Goal: Obtain resource: Download file/media

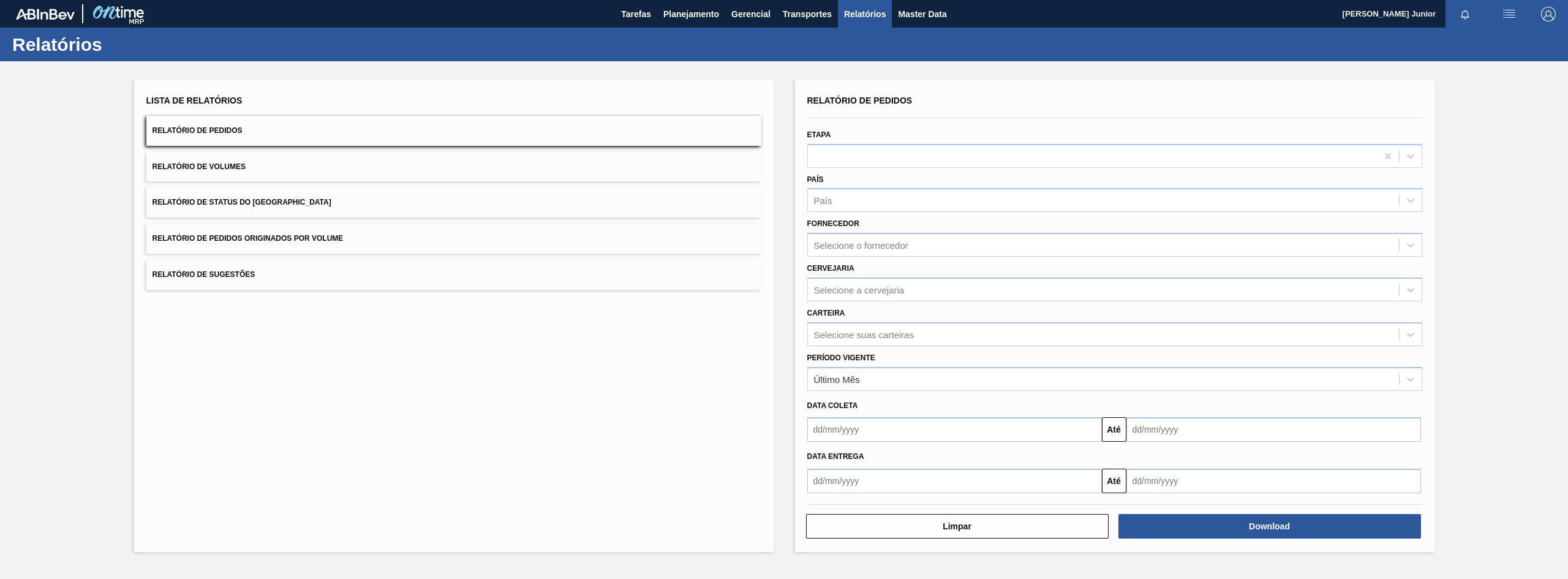
click at [463, 243] on button "Relatório de Pedidos Originados por Volume" at bounding box center [454, 238] width 615 height 30
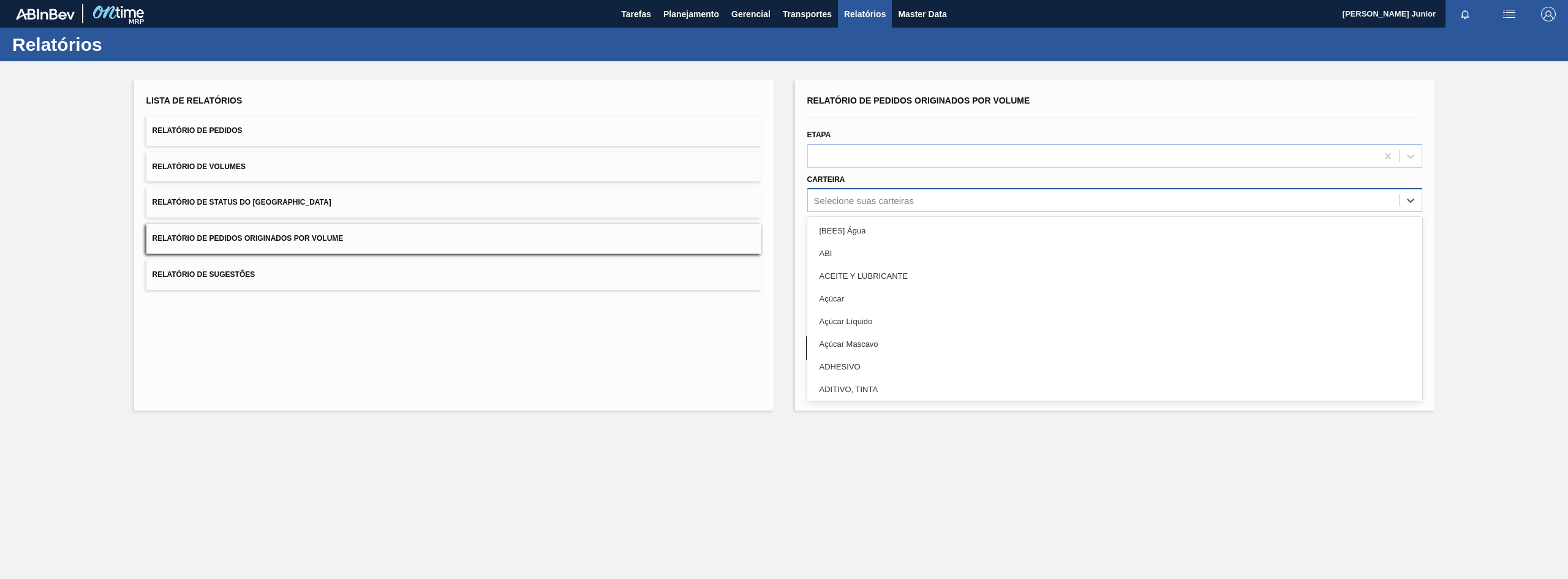
click at [908, 200] on div "Selecione suas carteiras" at bounding box center [864, 201] width 100 height 10
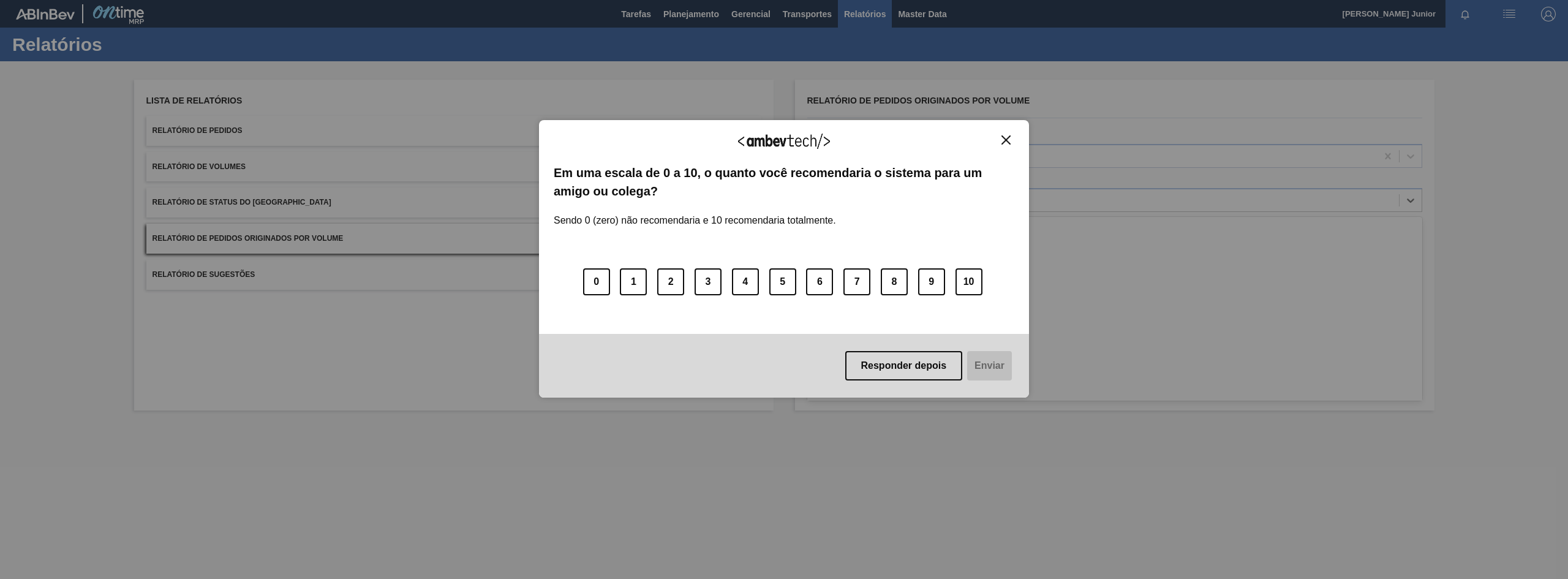
click at [1008, 139] on img "Close" at bounding box center [1005, 140] width 9 height 9
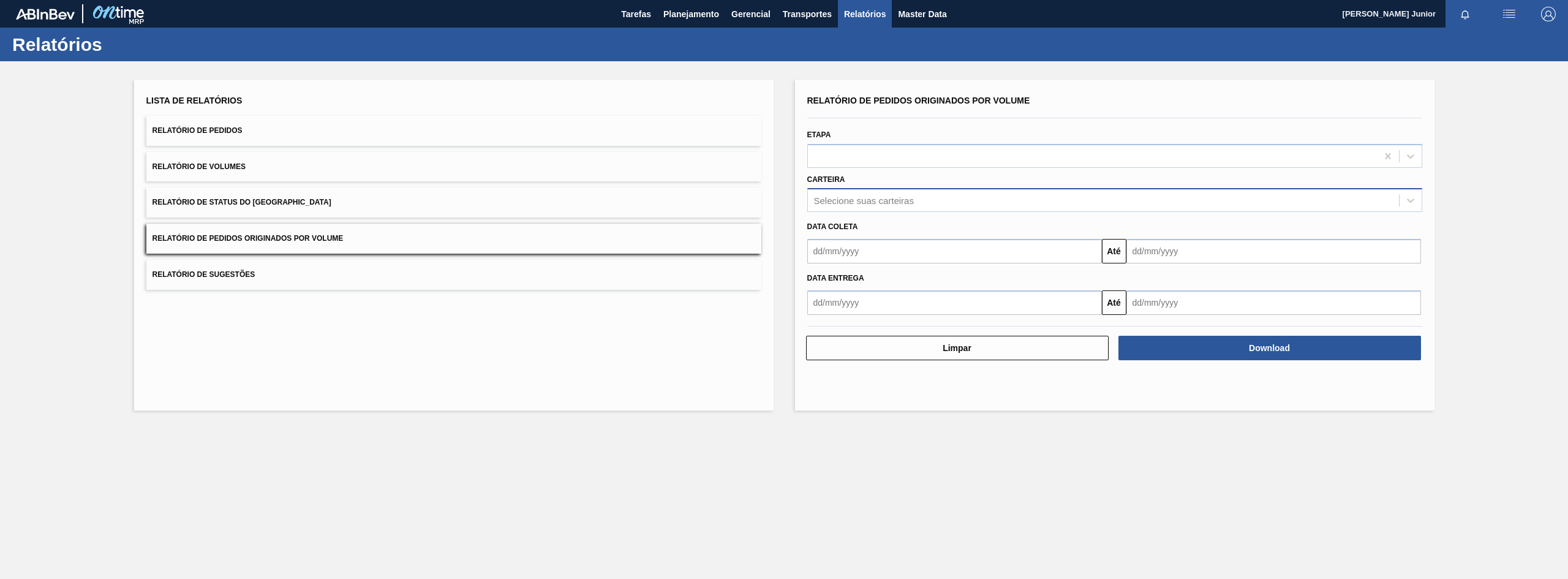
click at [866, 200] on div "Selecione suas carteiras" at bounding box center [864, 201] width 100 height 10
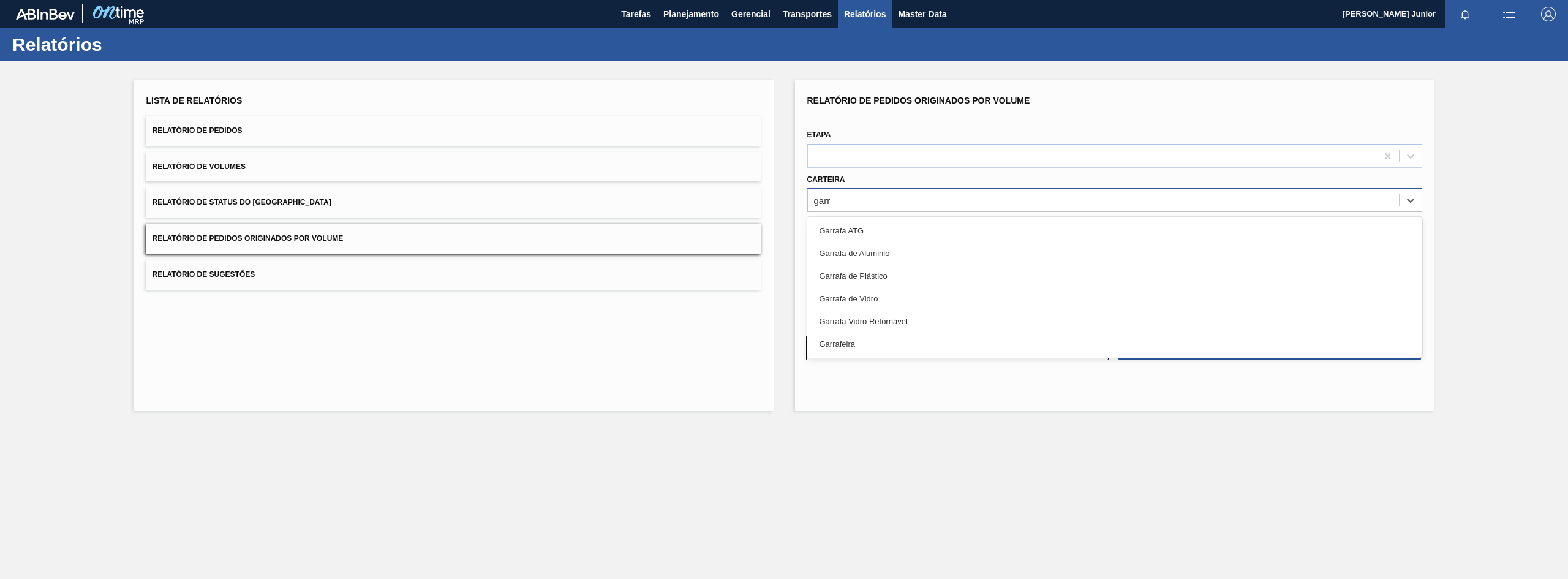
type input "garra"
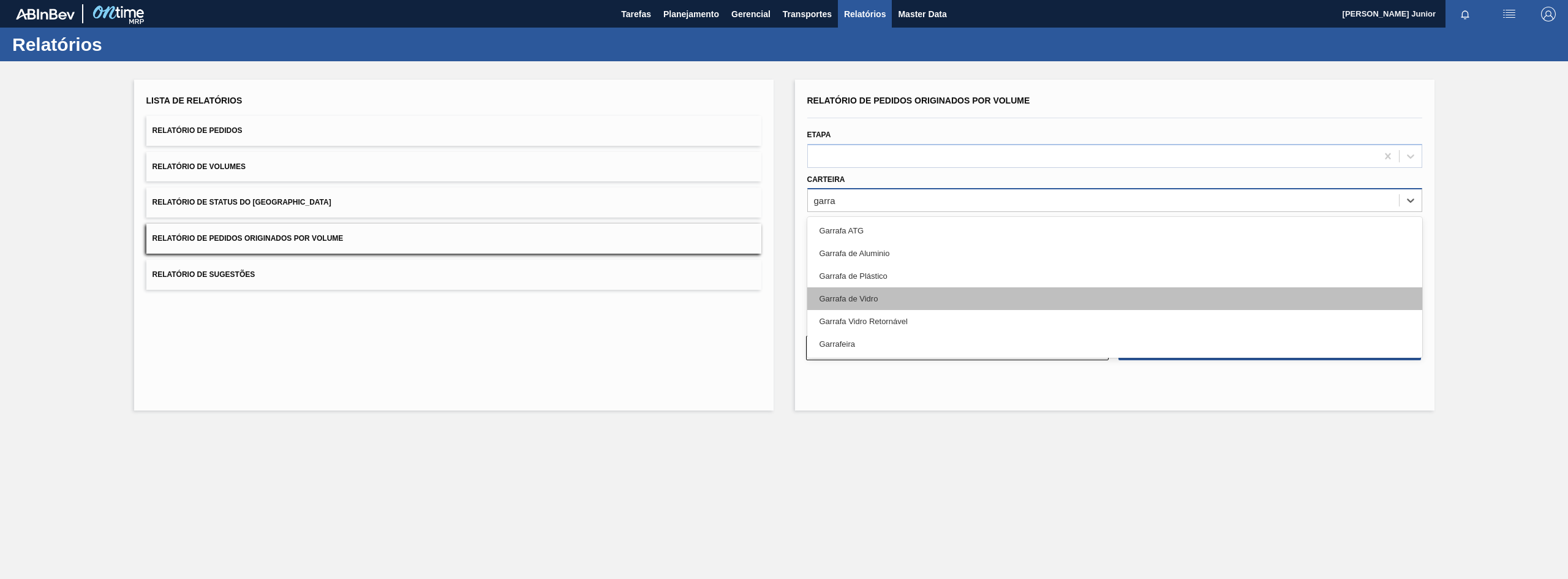
click at [890, 293] on div "Garrafa de Vidro" at bounding box center [1114, 299] width 615 height 22
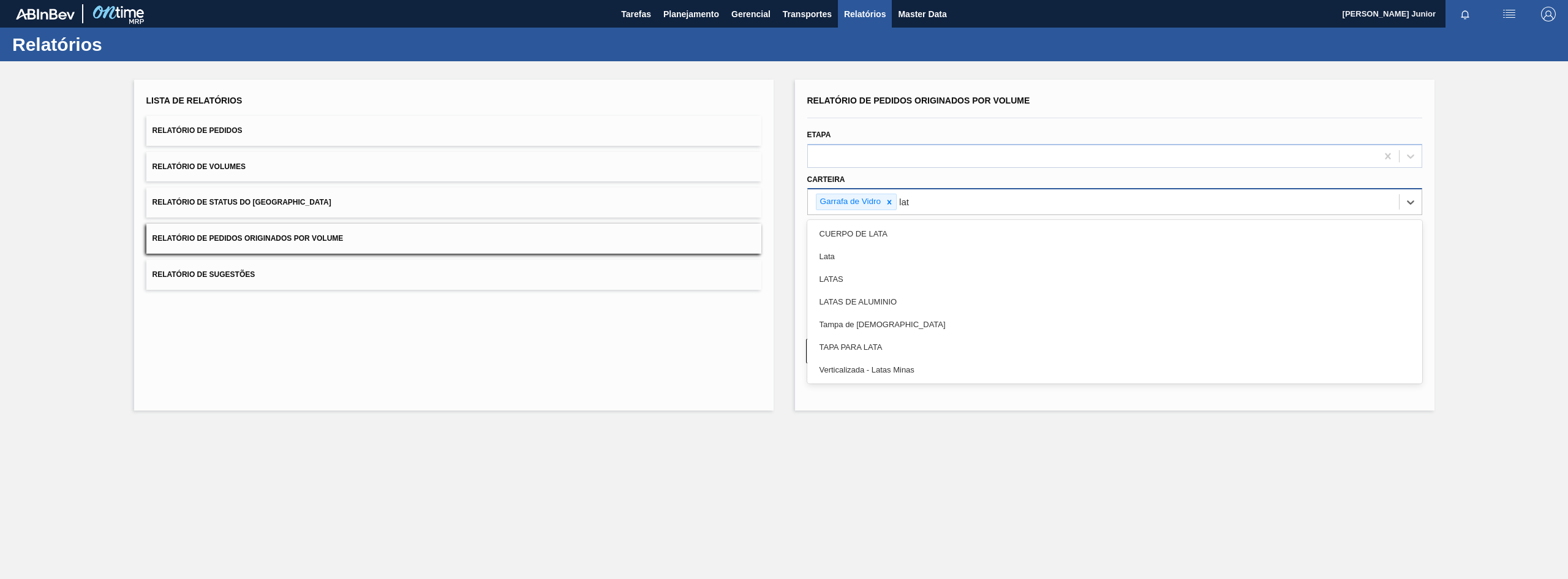
type input "lata"
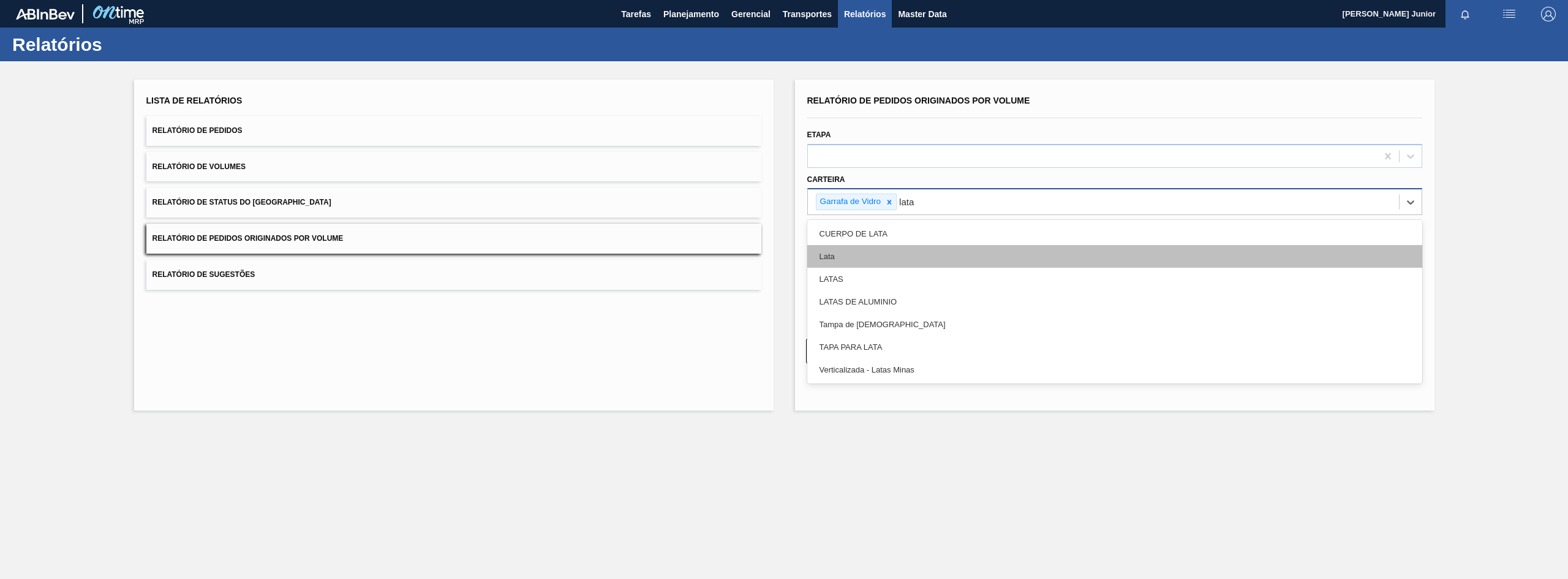
click at [924, 245] on div "Lata" at bounding box center [1114, 256] width 615 height 22
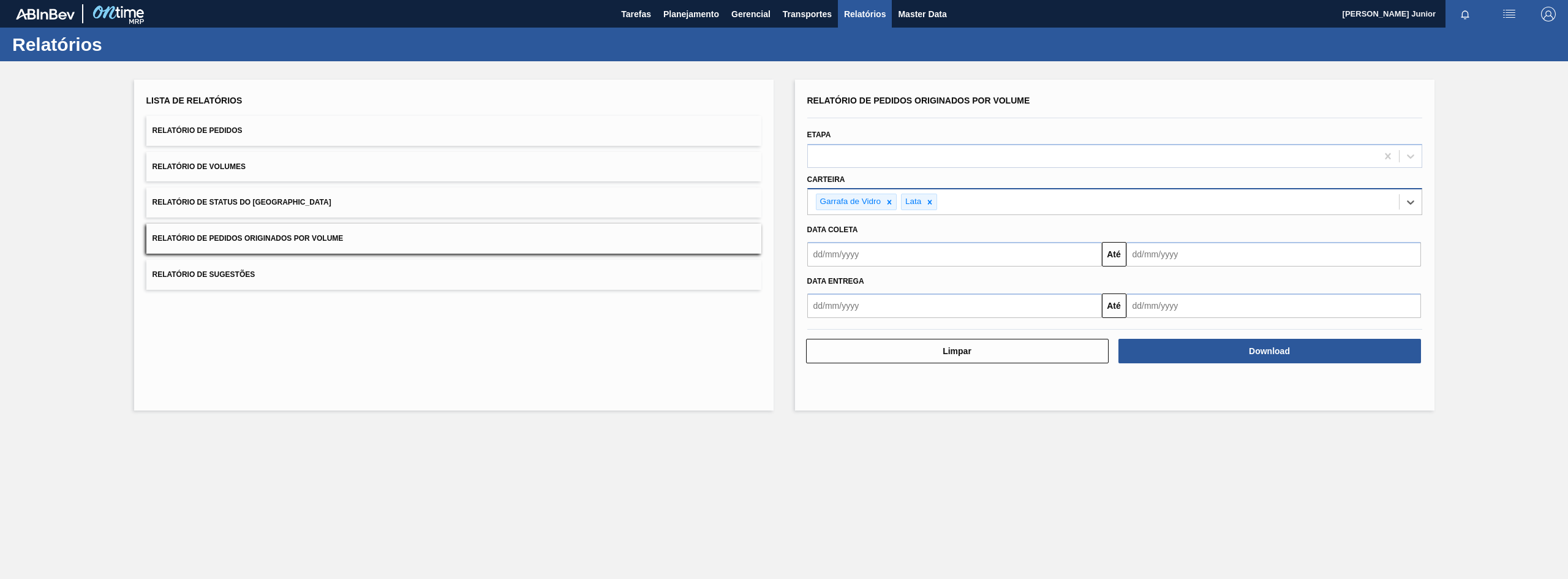
type input "a"
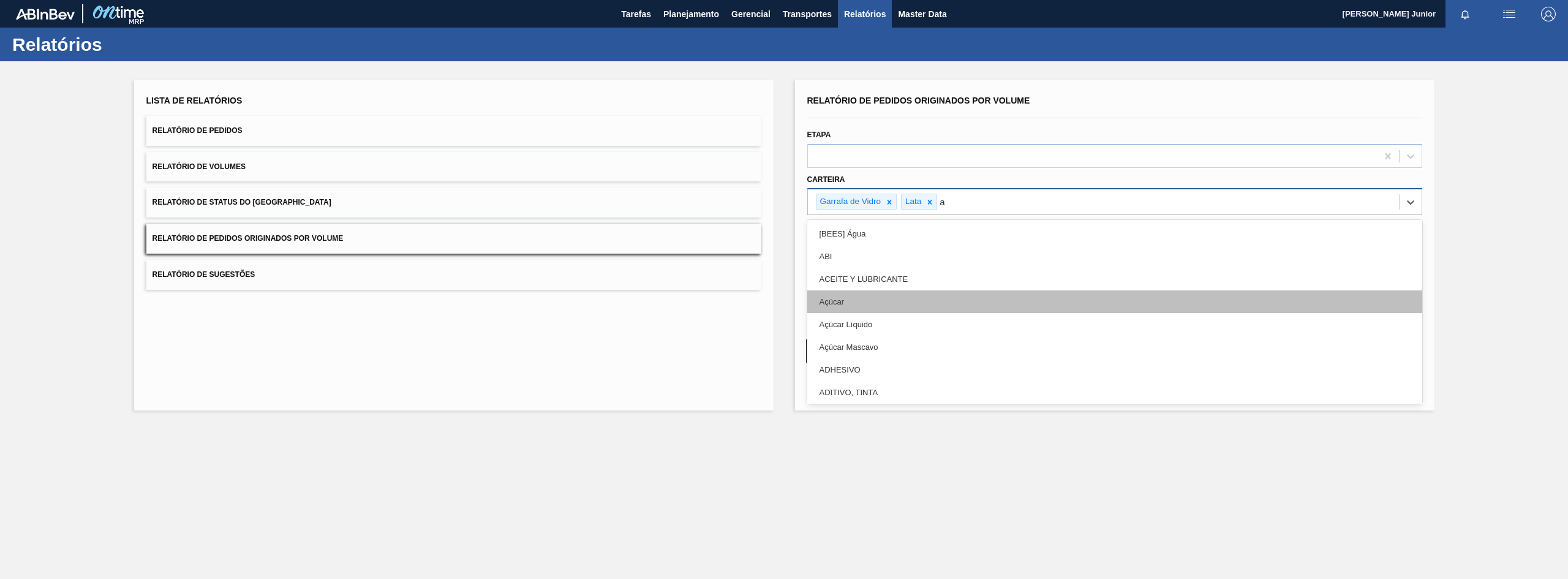
click at [900, 293] on div "Açúcar" at bounding box center [1114, 301] width 615 height 22
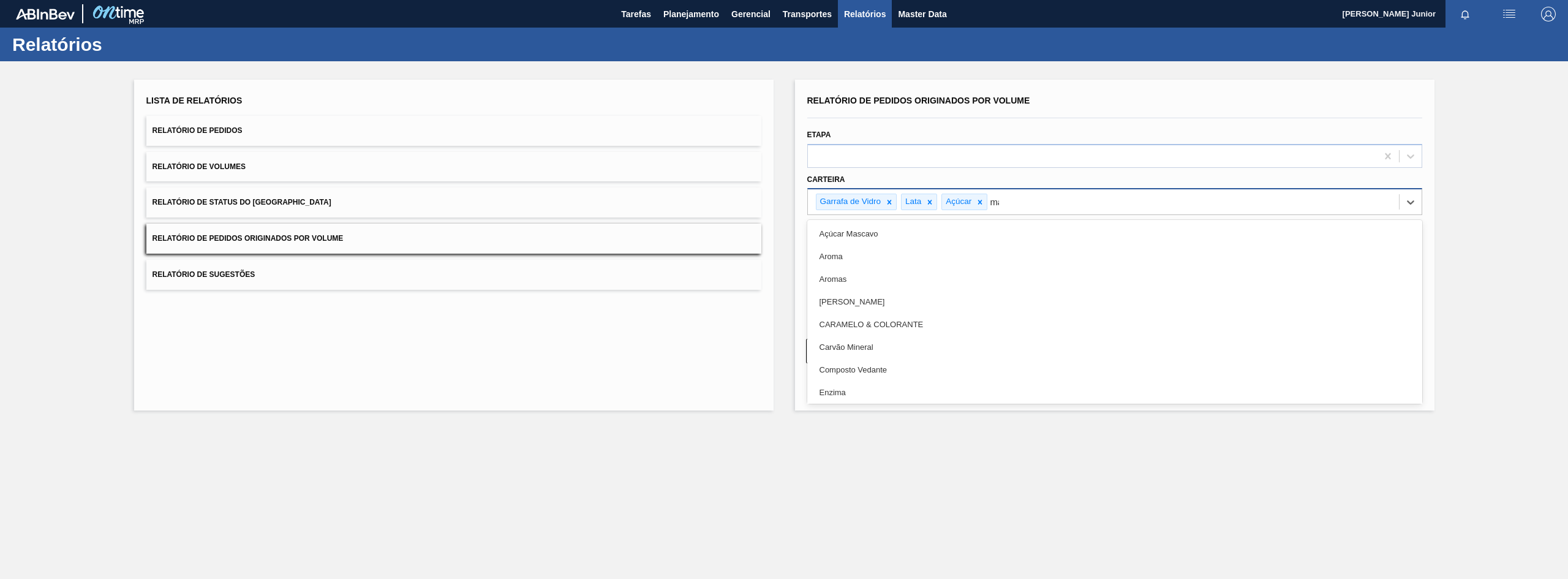
type input "mal"
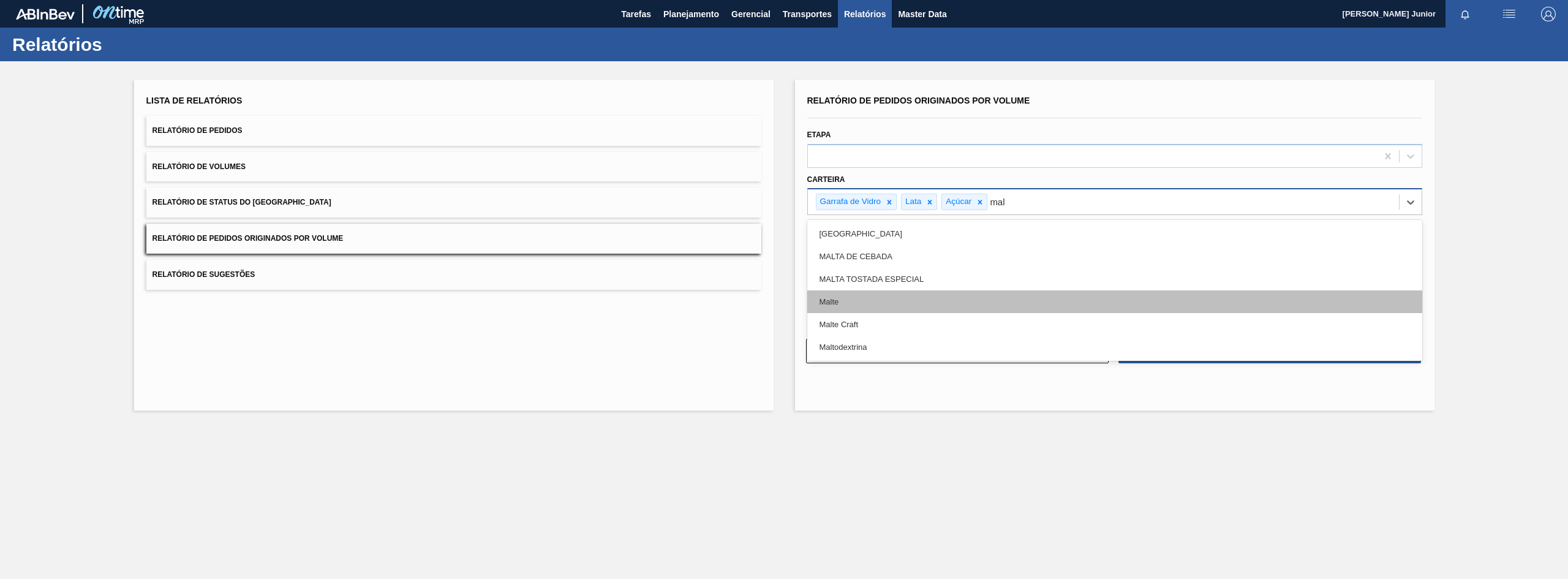
click at [901, 293] on div "Malte" at bounding box center [1114, 301] width 615 height 22
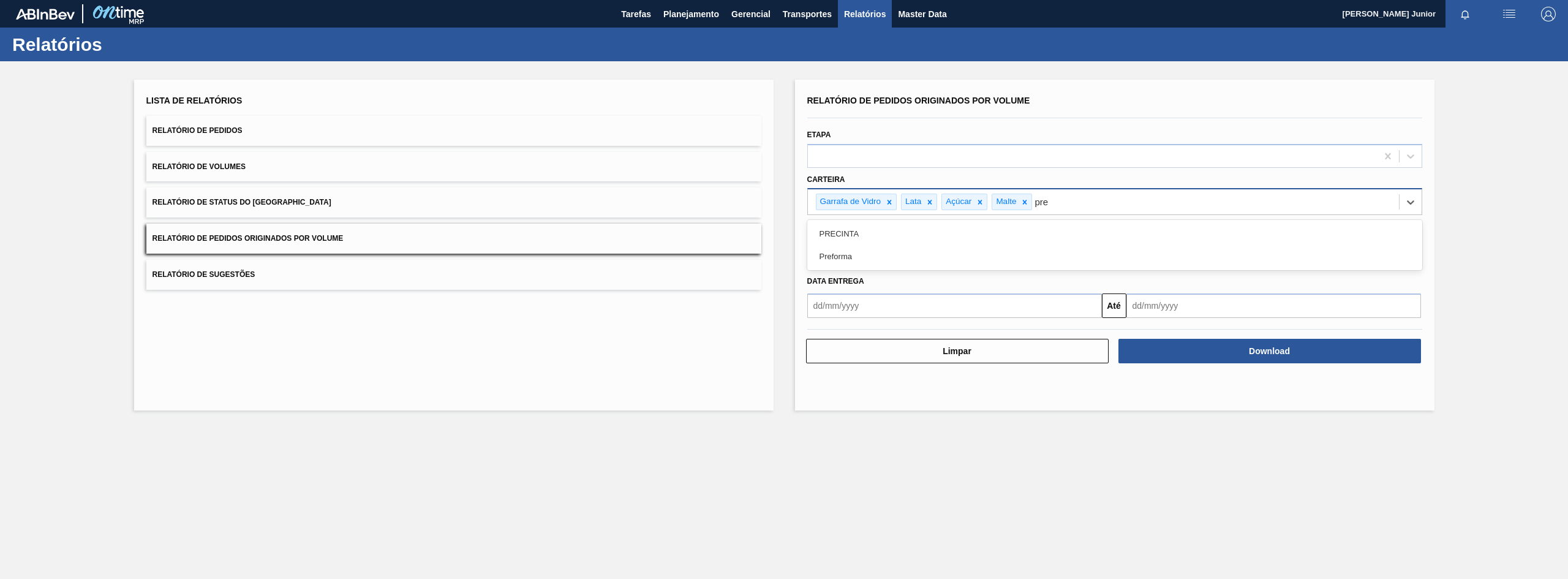
type input "pref"
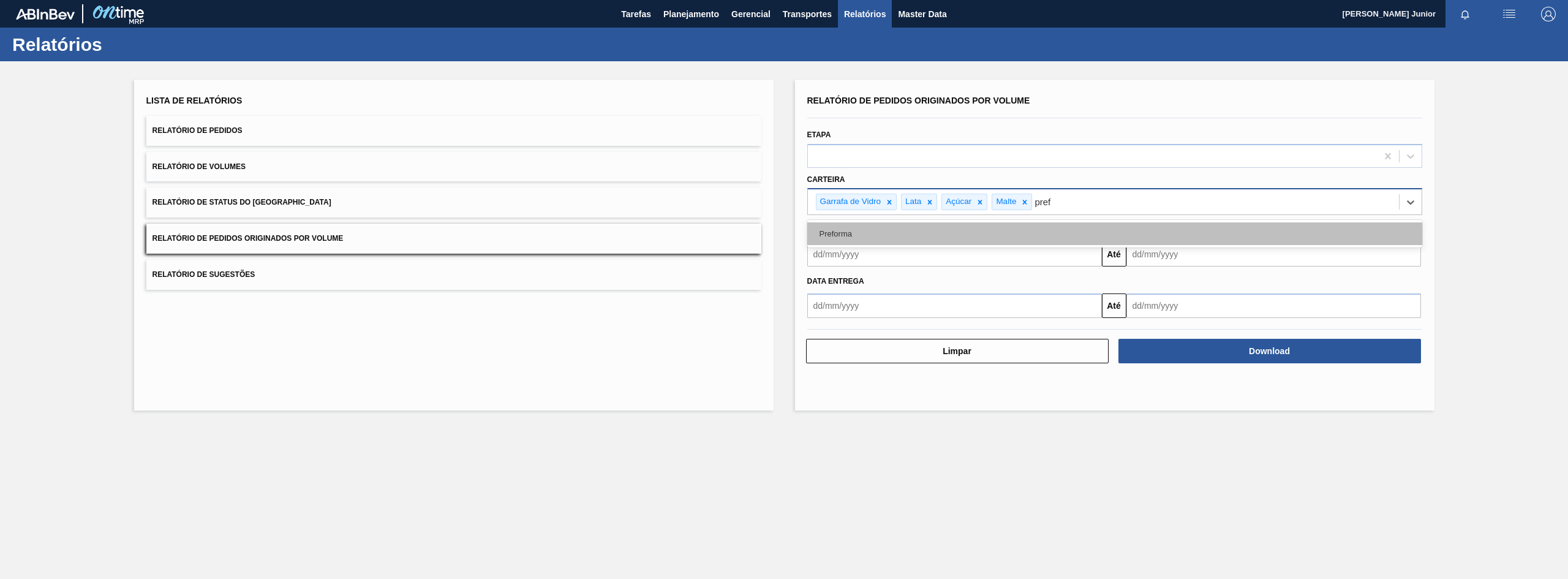
click at [915, 233] on div "Preforma" at bounding box center [1114, 233] width 615 height 22
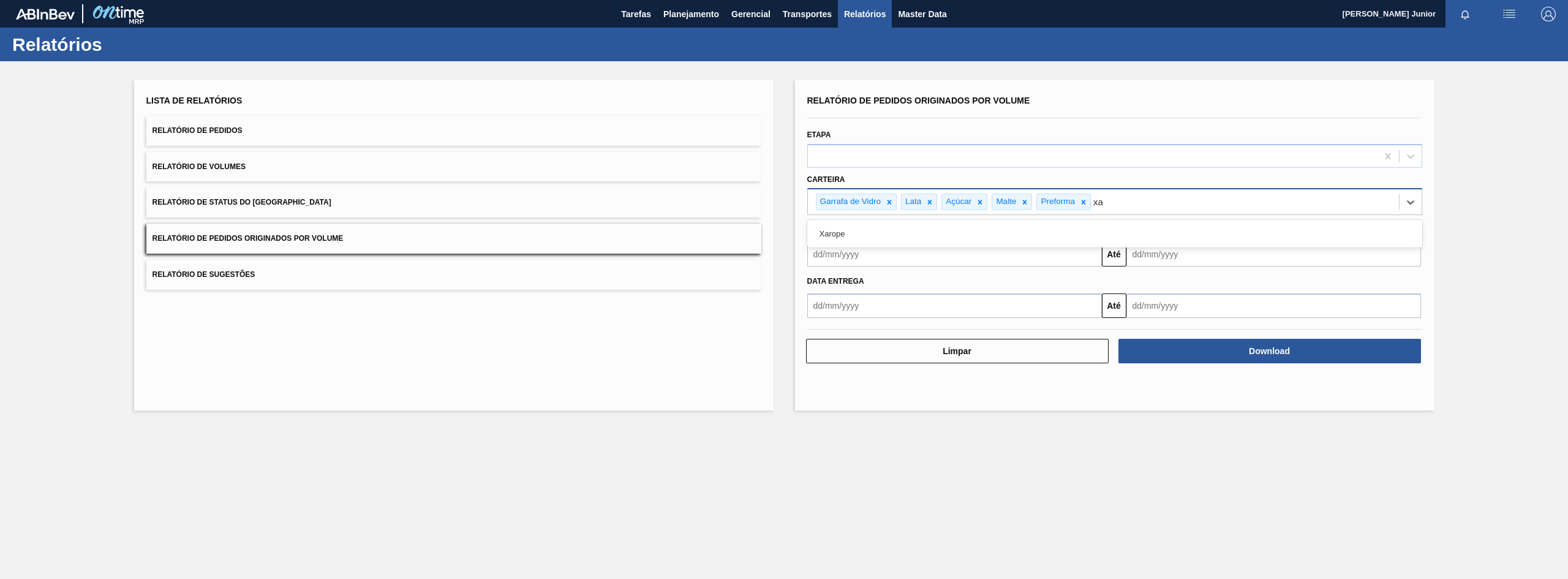
type input "xar"
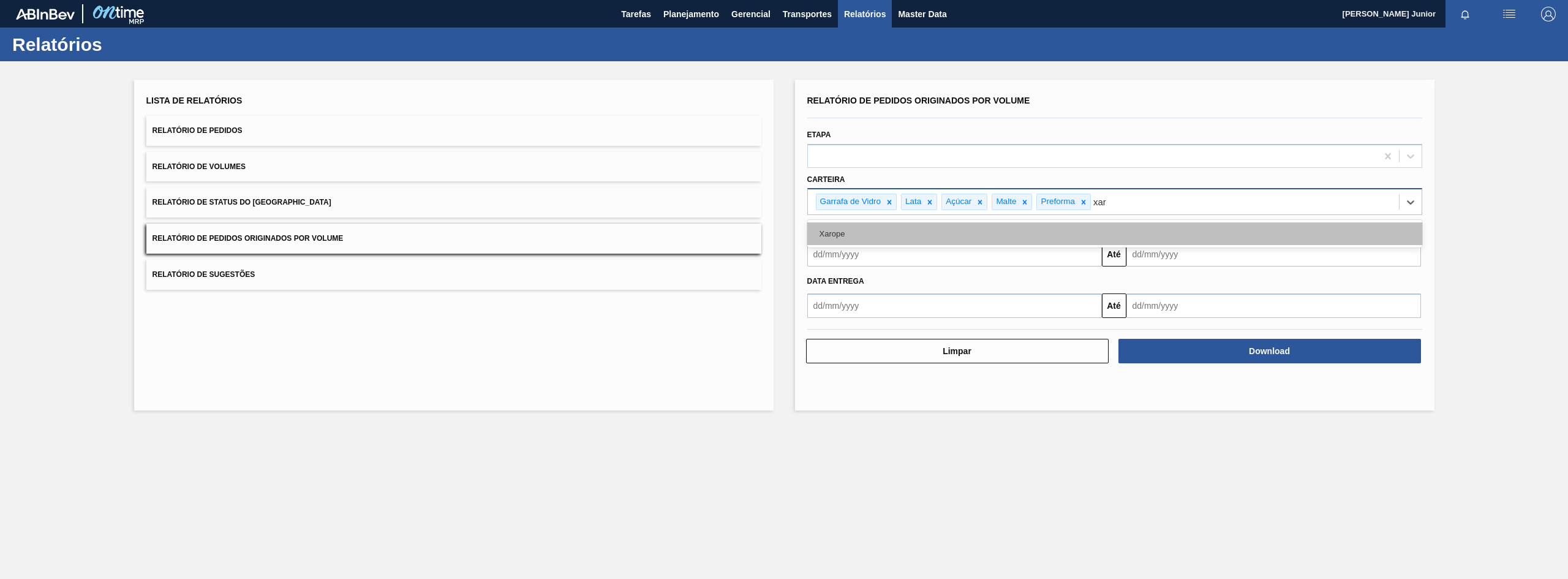
click at [920, 230] on div "Xarope" at bounding box center [1114, 233] width 615 height 22
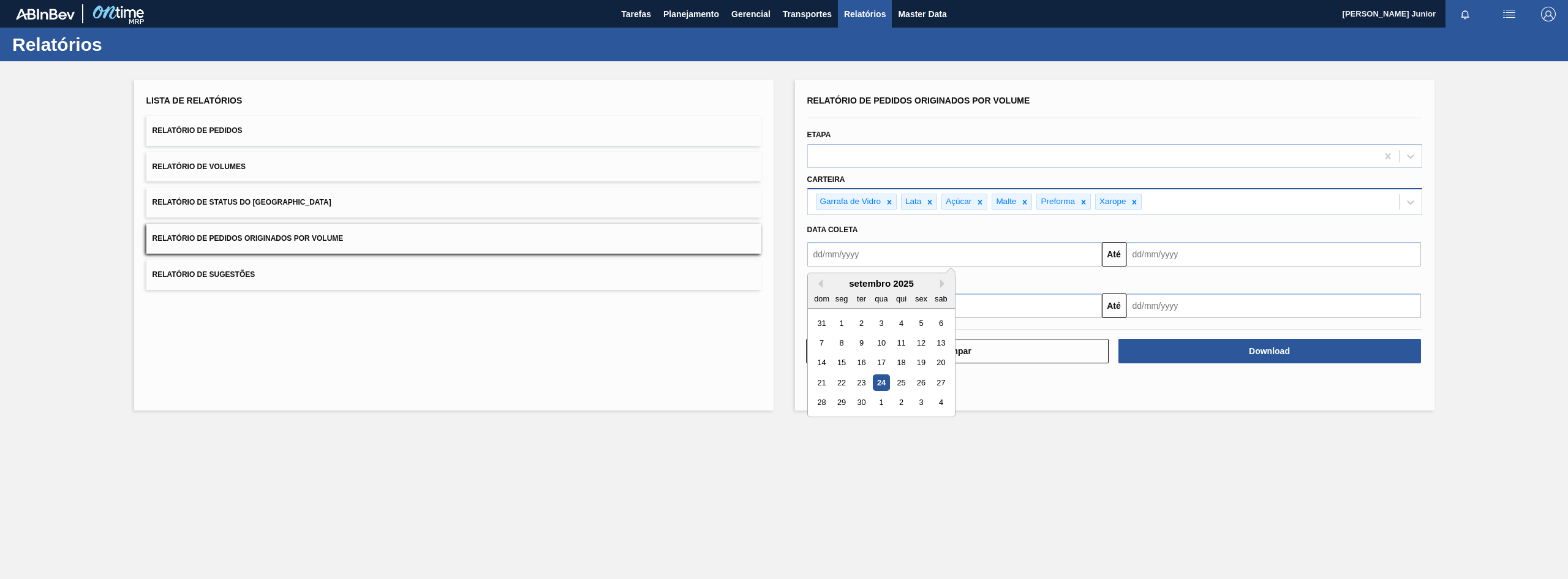
click at [892, 250] on input "text" at bounding box center [954, 254] width 294 height 25
click at [820, 280] on button "Previous Month" at bounding box center [818, 284] width 9 height 9
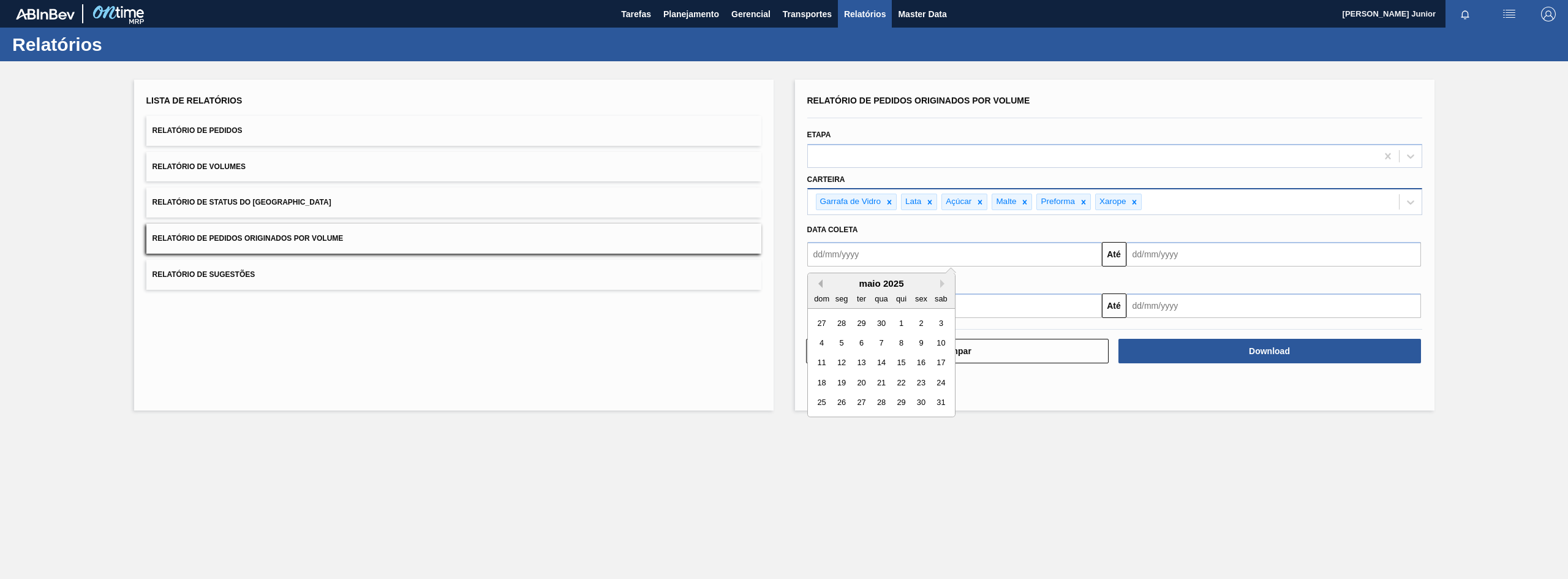
click at [820, 280] on button "Previous Month" at bounding box center [818, 284] width 9 height 9
click at [886, 320] on div "1" at bounding box center [880, 323] width 16 height 16
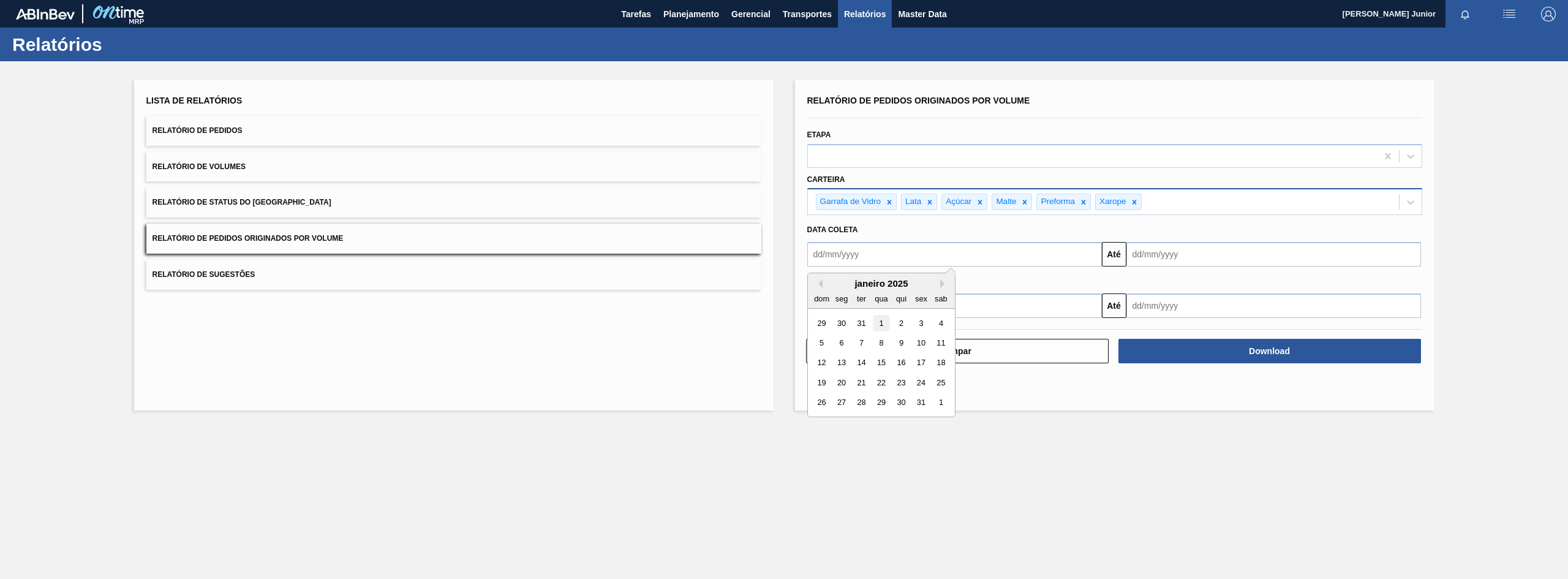
type input "01/01/2025"
click at [1193, 256] on input "text" at bounding box center [1273, 254] width 294 height 25
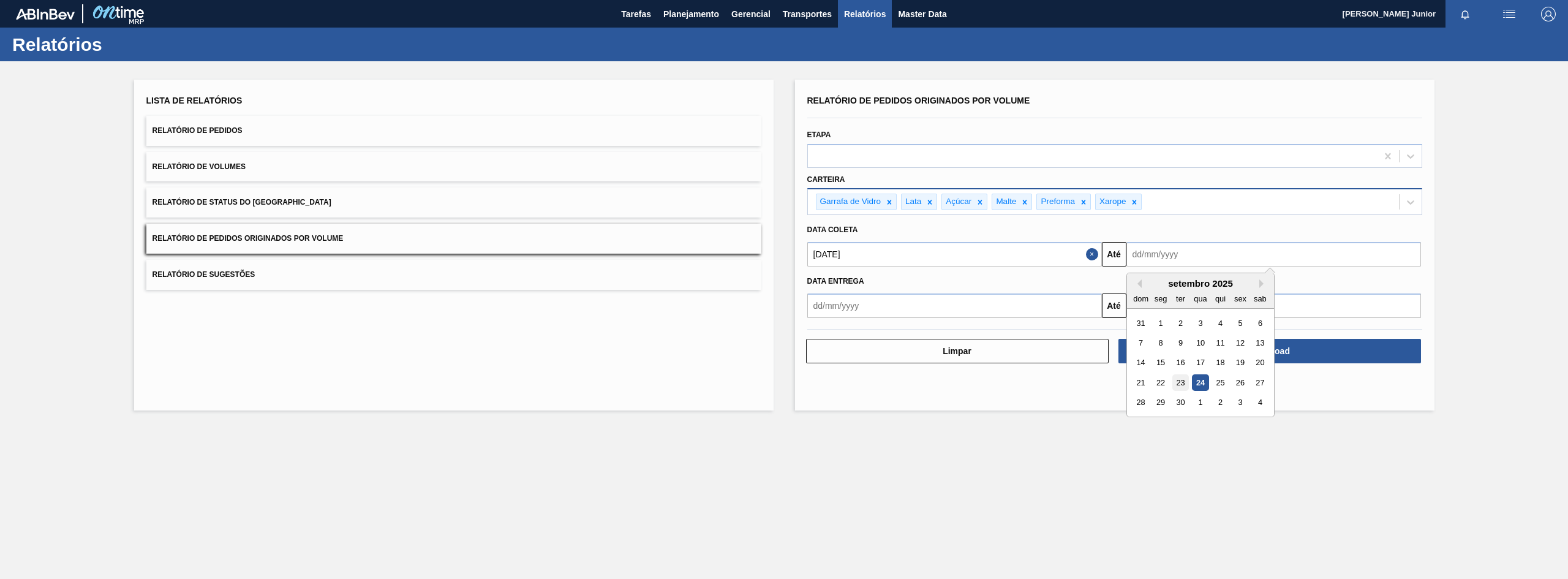
click at [1181, 381] on div "23" at bounding box center [1179, 382] width 16 height 16
type input "23/09/2025"
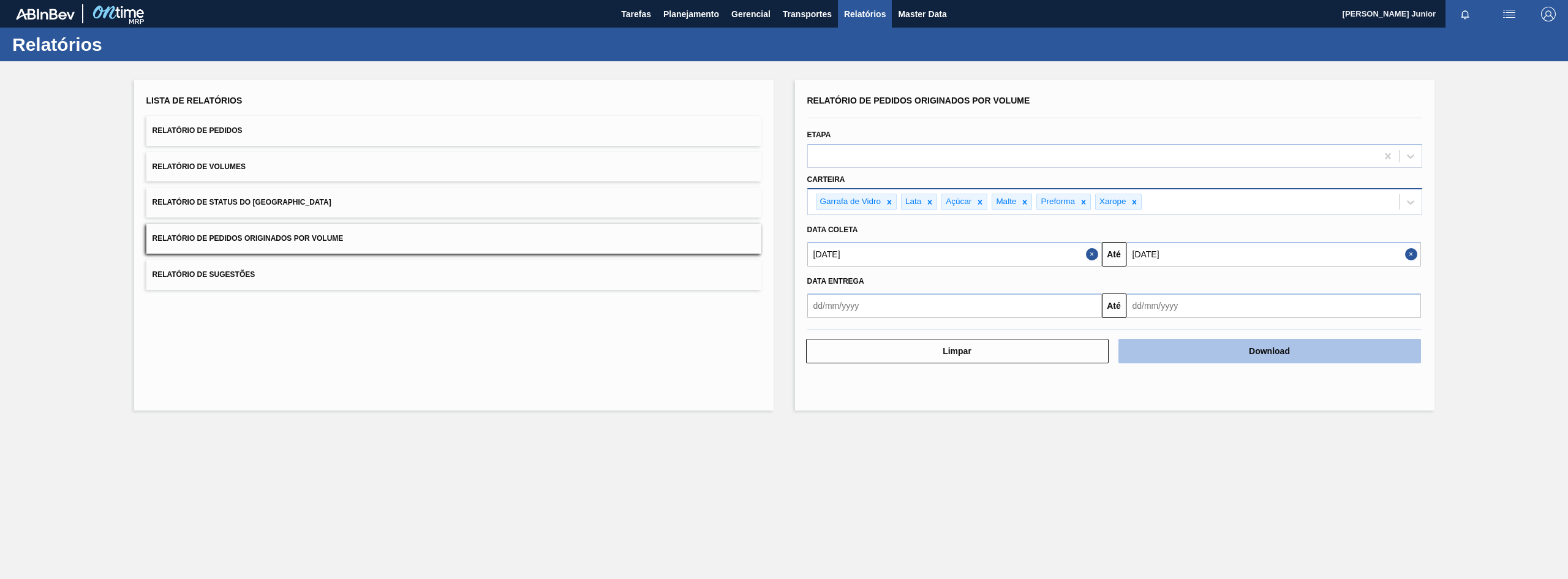
click at [1223, 350] on button "Download" at bounding box center [1269, 351] width 303 height 25
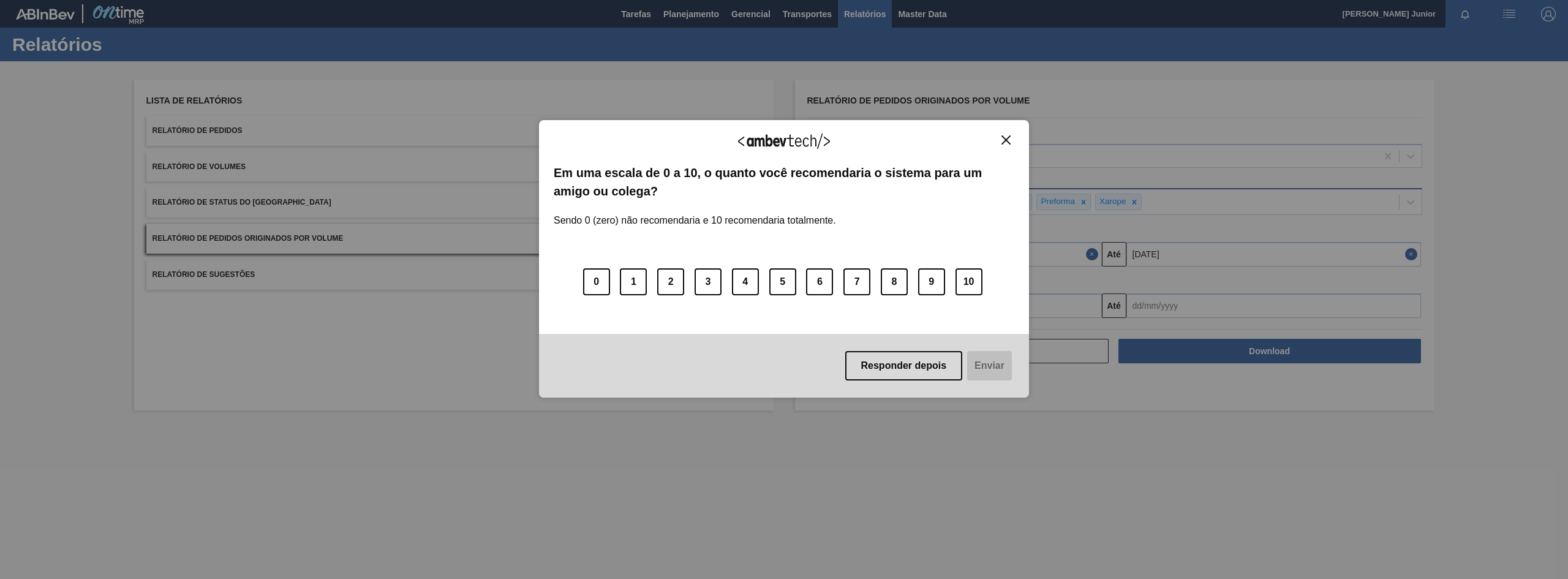
click at [1005, 137] on img "Close" at bounding box center [1005, 140] width 9 height 9
